Goal: Find specific page/section: Find specific page/section

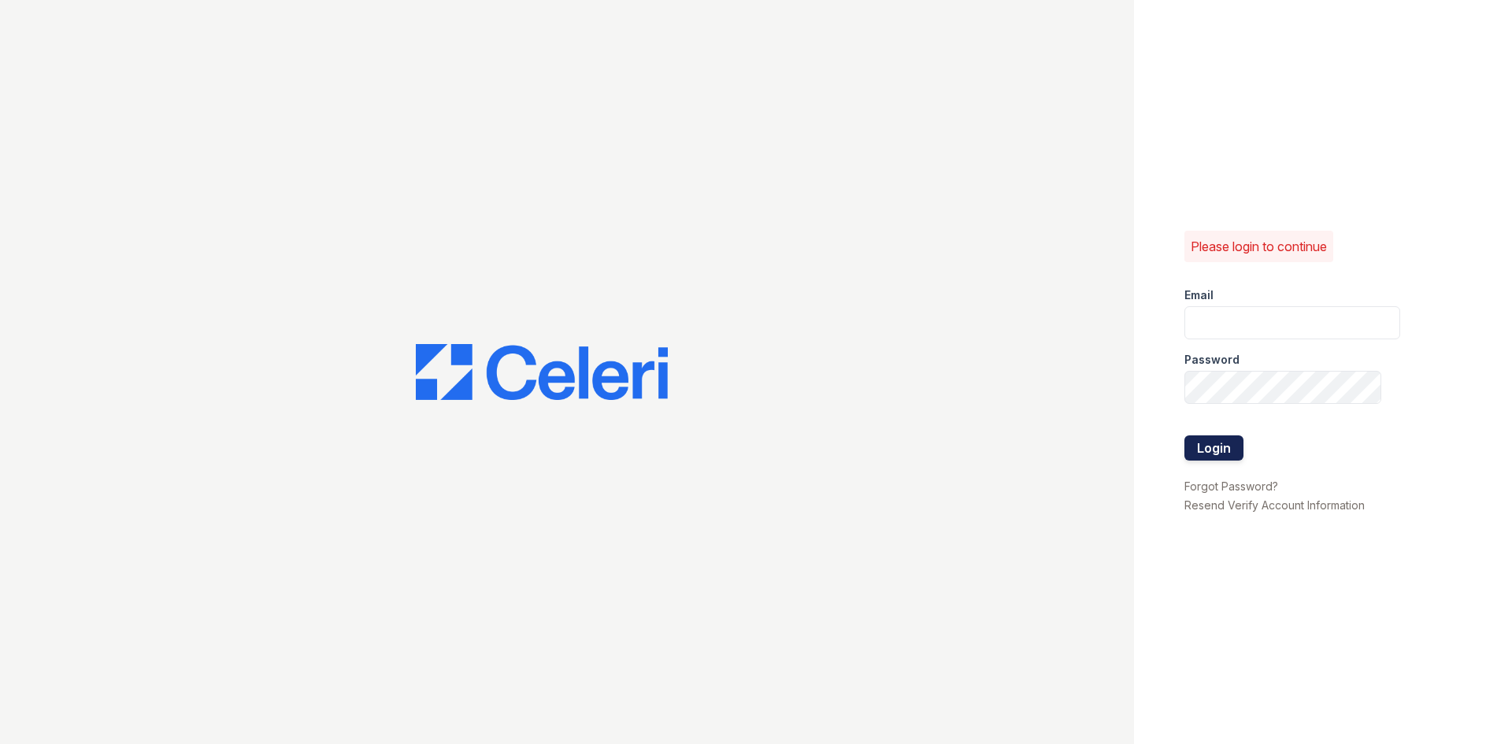
type input "[EMAIL_ADDRESS][DOMAIN_NAME]"
click at [1222, 449] on button "Login" at bounding box center [1213, 448] width 59 height 25
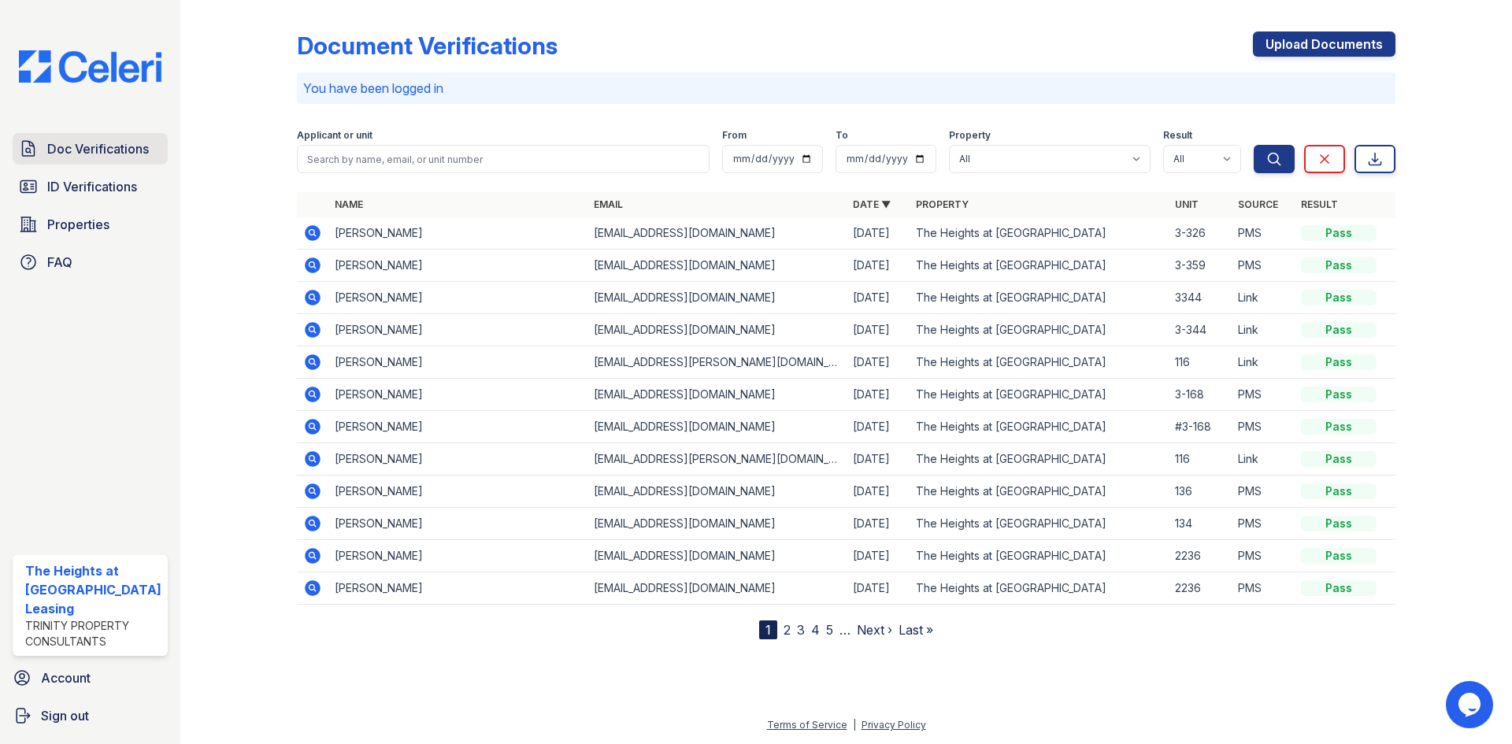
click at [110, 143] on span "Doc Verifications" at bounding box center [98, 148] width 102 height 19
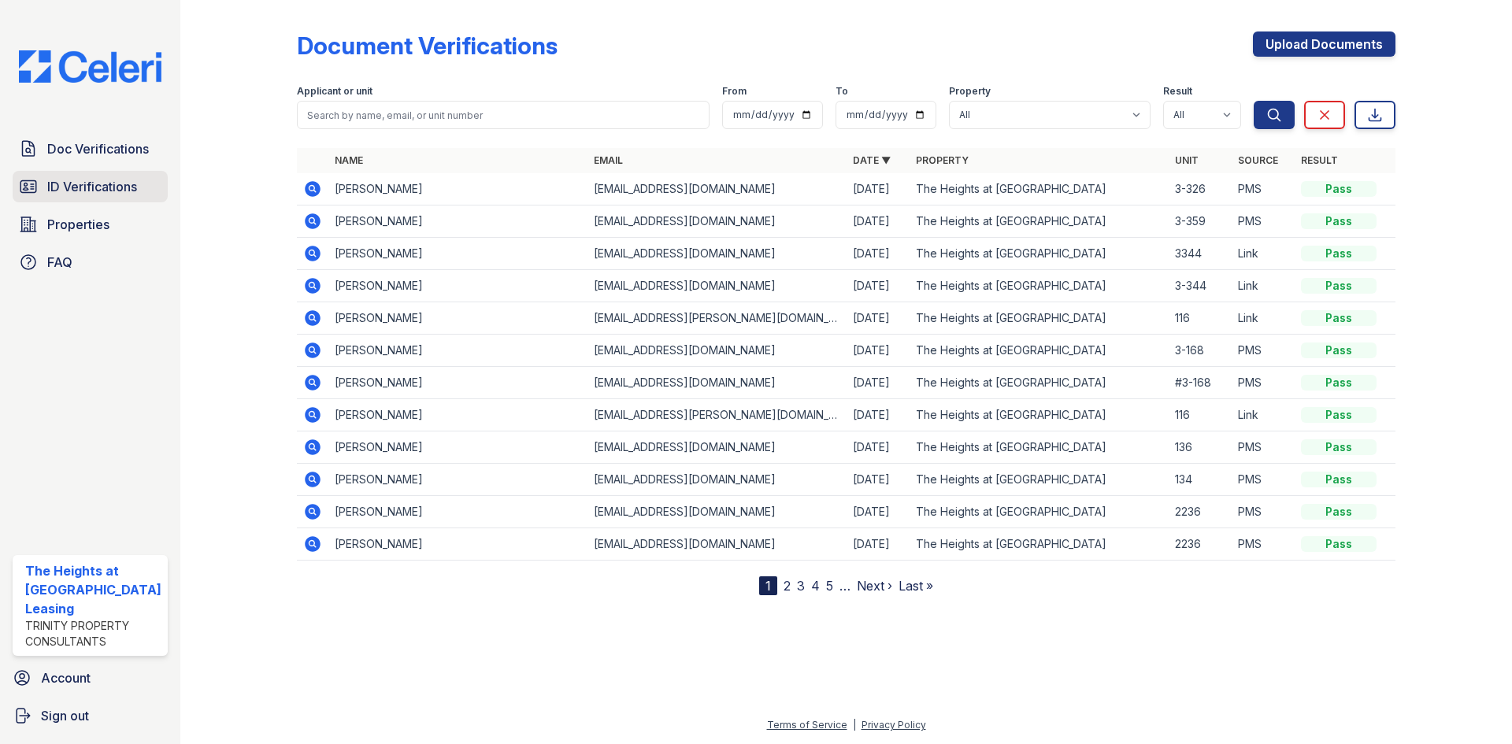
click at [117, 188] on span "ID Verifications" at bounding box center [92, 186] width 90 height 19
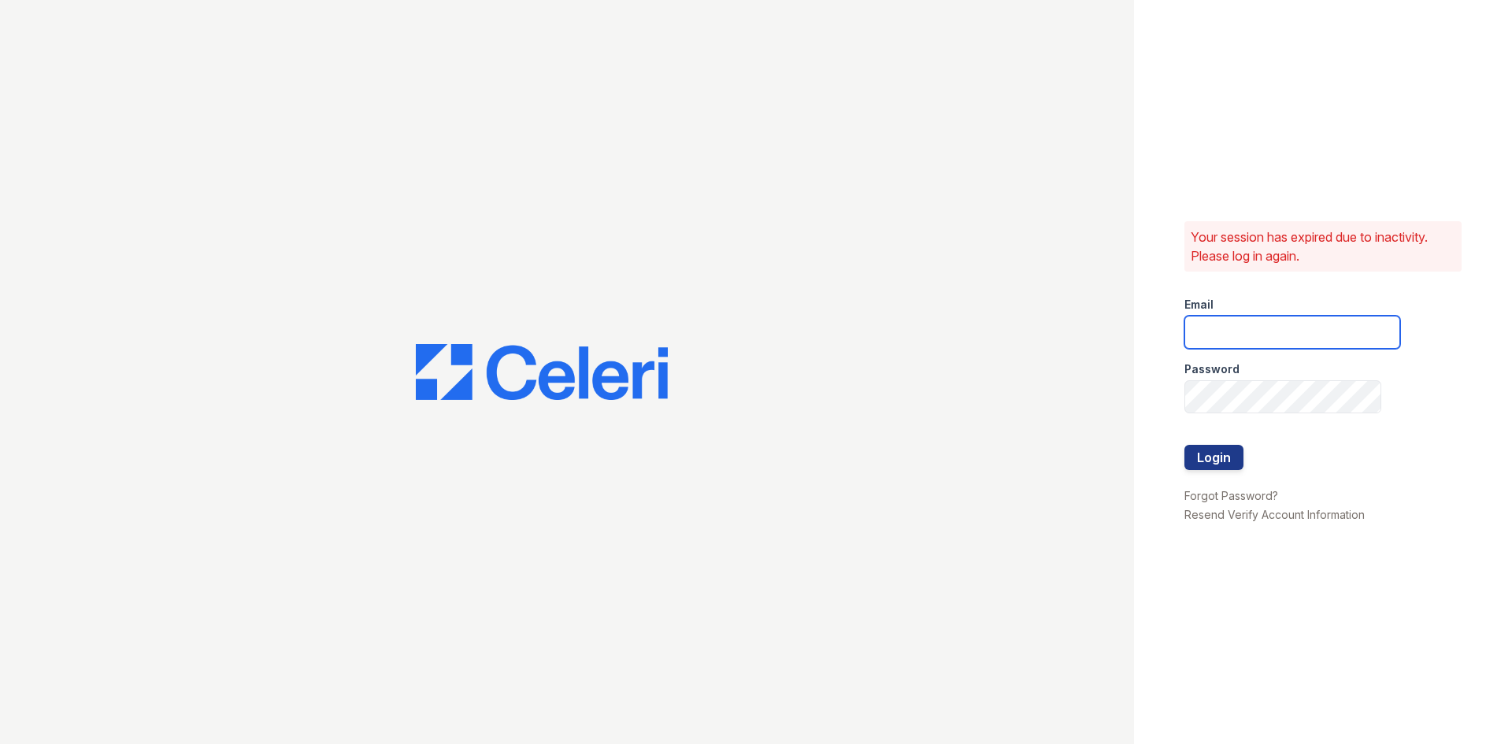
type input "[EMAIL_ADDRESS][DOMAIN_NAME]"
click at [1232, 445] on button "Login" at bounding box center [1213, 457] width 59 height 25
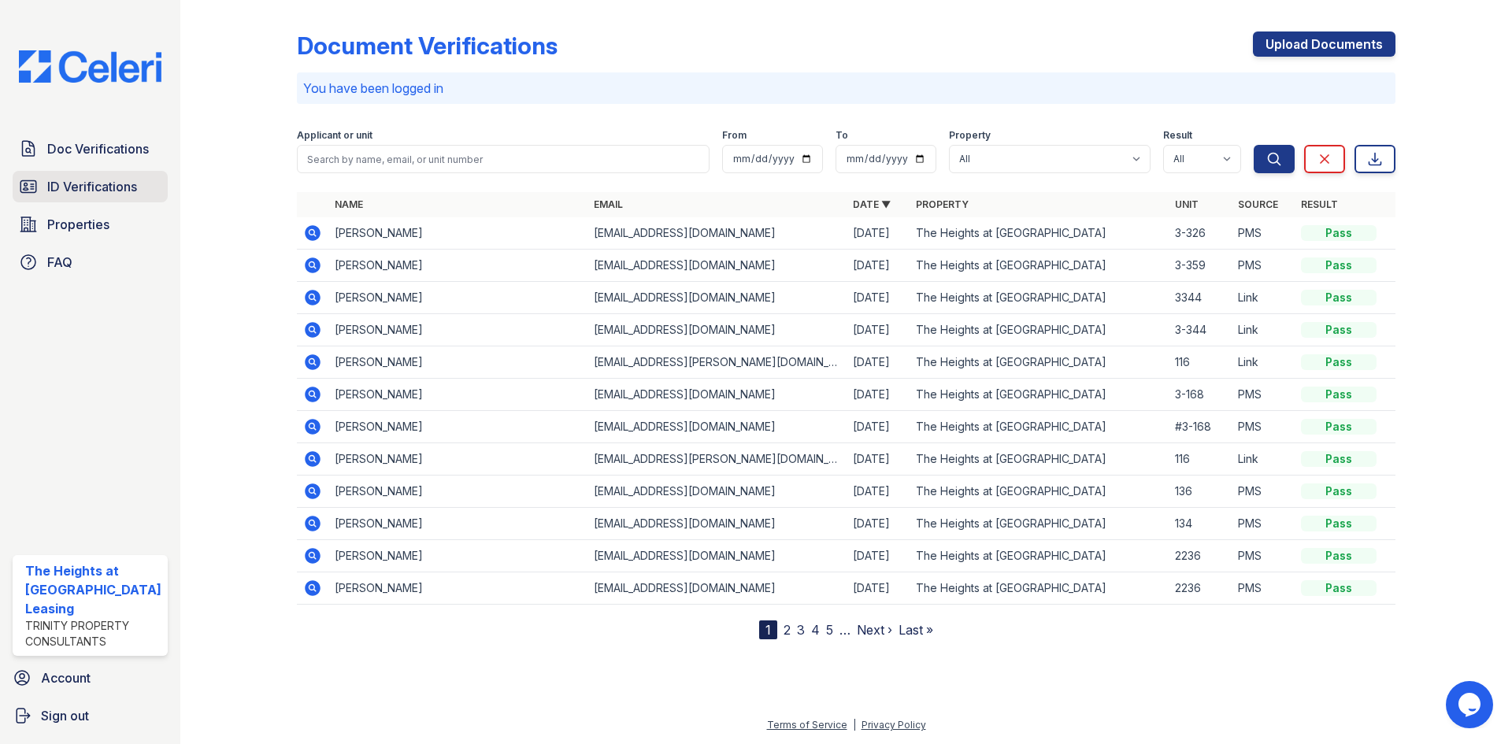
click at [49, 181] on span "ID Verifications" at bounding box center [92, 186] width 90 height 19
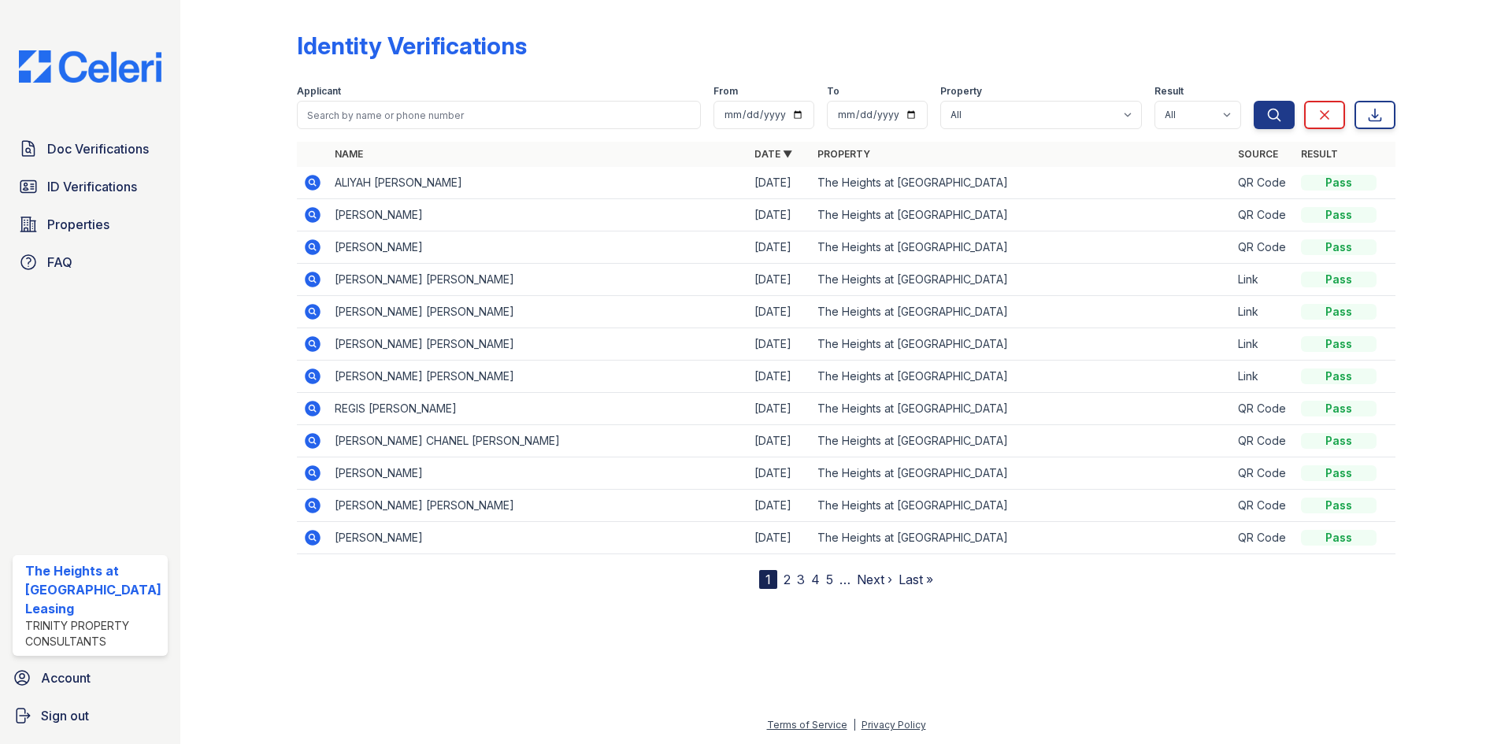
click at [102, 443] on div "Doc Verifications ID Verifications Properties FAQ The Heights at Dunwoody Leasi…" at bounding box center [90, 372] width 180 height 744
click at [109, 187] on span "ID Verifications" at bounding box center [92, 186] width 90 height 19
click at [65, 196] on link "ID Verifications" at bounding box center [90, 187] width 155 height 32
